Goal: Task Accomplishment & Management: Use online tool/utility

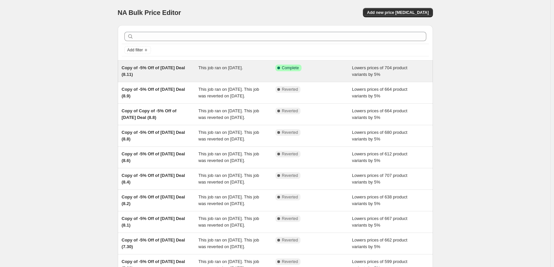
click at [229, 68] on span "This job ran on August 11, 2025." at bounding box center [220, 67] width 44 height 5
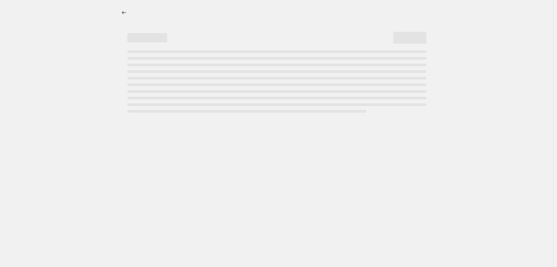
select select "percentage"
select select "pp"
select select "collection"
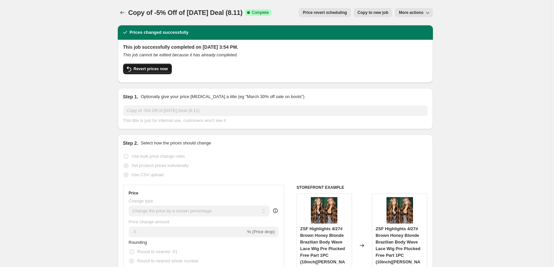
click at [154, 68] on span "Revert prices now" at bounding box center [151, 68] width 34 height 5
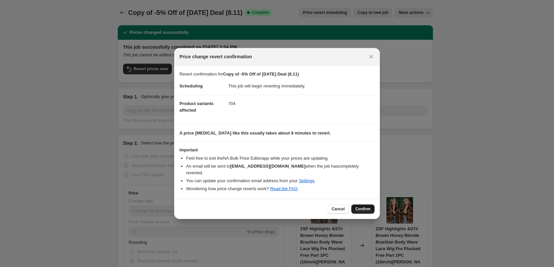
click at [359, 207] on span "Confirm" at bounding box center [362, 209] width 15 height 5
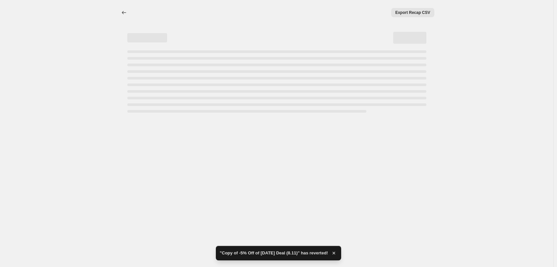
select select "percentage"
select select "pp"
select select "collection"
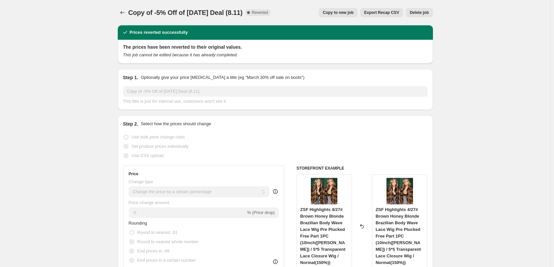
click at [345, 12] on span "Copy to new job" at bounding box center [338, 12] width 31 height 5
select select "percentage"
select select "pp"
select select "collection"
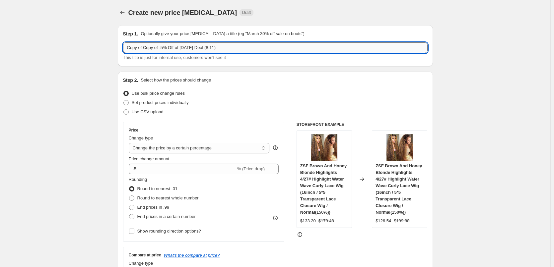
drag, startPoint x: 144, startPoint y: 49, endPoint x: 128, endPoint y: 49, distance: 15.9
click at [128, 49] on input "Copy of Copy of -5% Off of Today Deal (8.11)" at bounding box center [275, 47] width 304 height 11
click at [197, 48] on input "Copy of -5% Off of Today Deal (8.11)" at bounding box center [275, 47] width 304 height 11
type input "Copy of -5% Off of Today Deal (8.13)"
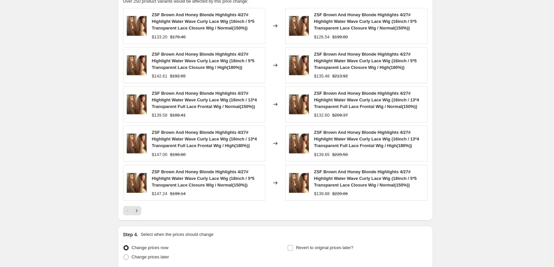
scroll to position [605, 0]
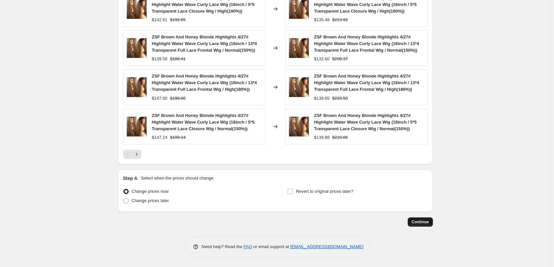
click at [421, 224] on span "Continue" at bounding box center [419, 221] width 17 height 5
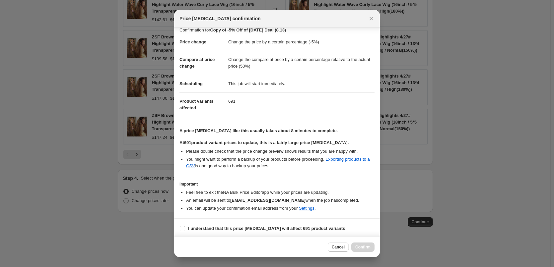
scroll to position [8, 0]
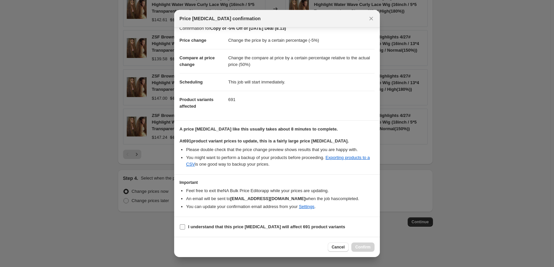
click at [182, 225] on input "I understand that this price change job will affect 691 product variants" at bounding box center [182, 226] width 5 height 5
checkbox input "true"
click at [359, 244] on button "Confirm" at bounding box center [362, 247] width 23 height 9
type input "Copy of -5% Off of Today Deal (8.13)"
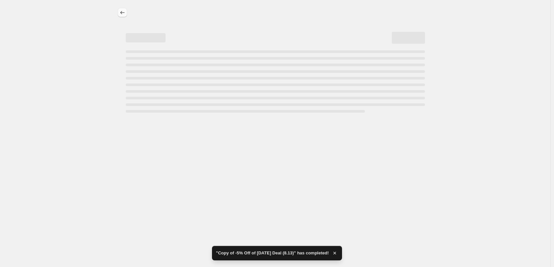
select select "percentage"
select select "pp"
select select "collection"
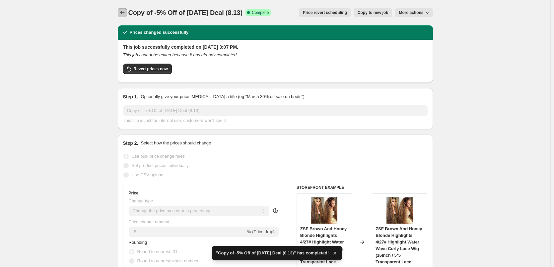
click at [123, 12] on icon "Price change jobs" at bounding box center [122, 12] width 7 height 7
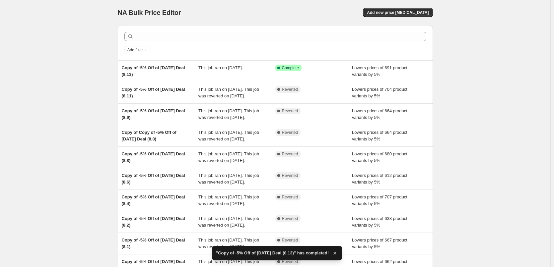
drag, startPoint x: 0, startPoint y: 88, endPoint x: 62, endPoint y: 62, distance: 66.9
click at [62, 62] on div "NA Bulk Price Editor. This page is ready NA Bulk Price Editor Add new price cha…" at bounding box center [275, 170] width 550 height 341
